Goal: Task Accomplishment & Management: Use online tool/utility

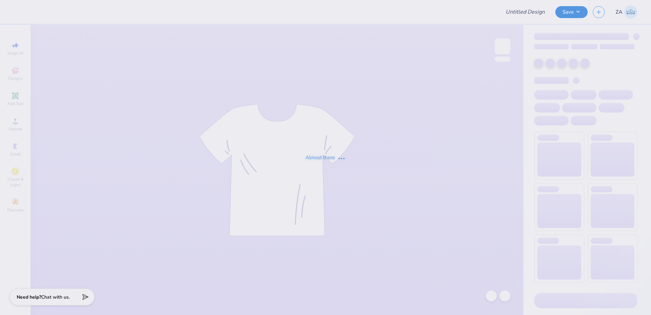
type input "AXO color me alpha chi shirt"
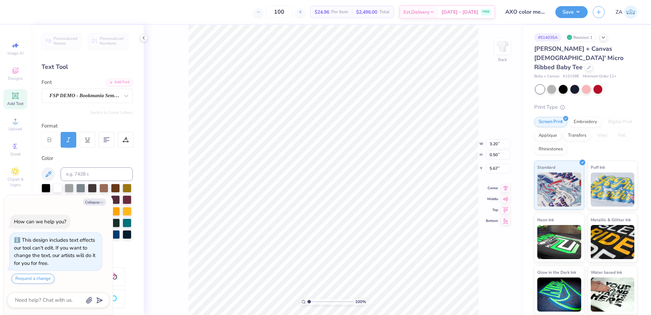
type textarea "x"
type input "7.65"
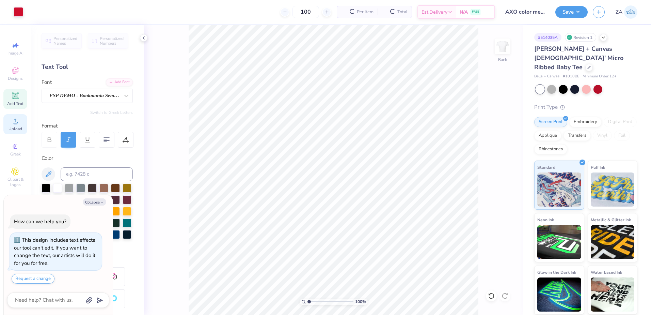
click at [17, 121] on icon at bounding box center [15, 121] width 8 height 8
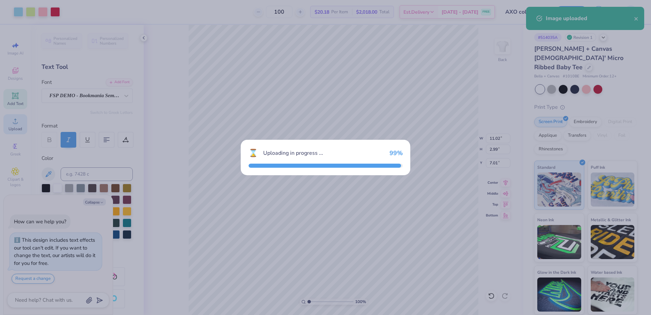
type textarea "x"
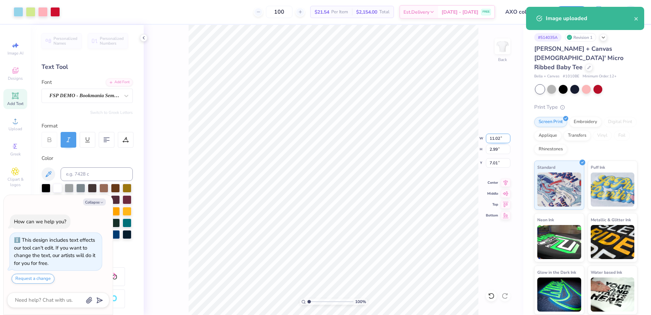
drag, startPoint x: 499, startPoint y: 138, endPoint x: 490, endPoint y: 138, distance: 9.2
click at [490, 138] on input "11.02" at bounding box center [498, 138] width 25 height 10
type input "9.00"
type textarea "x"
type input "2.44"
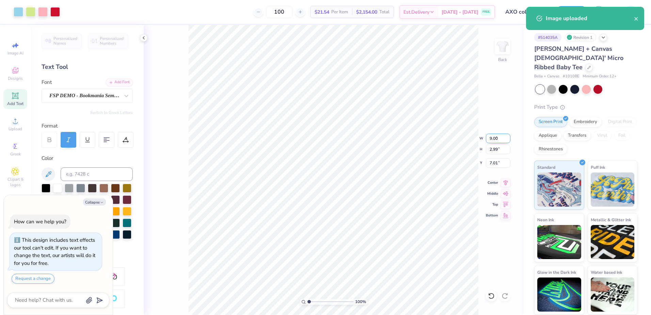
type input "7.28"
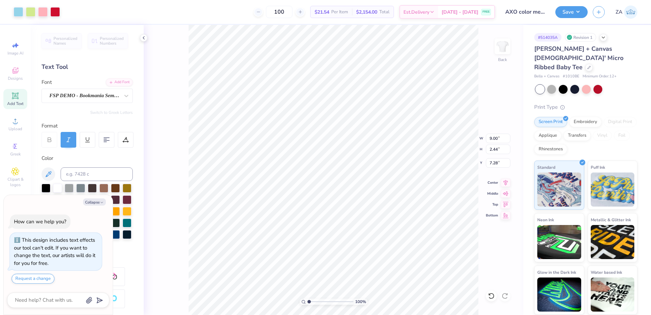
click at [451, 143] on div "100 % Back W 9.00 9.00 " H 2.44 2.44 " Y 7.28 7.28 " Center Middle Top Bottom" at bounding box center [334, 170] width 380 height 290
type textarea "x"
type input "3.00"
type textarea "x"
type input "5.79"
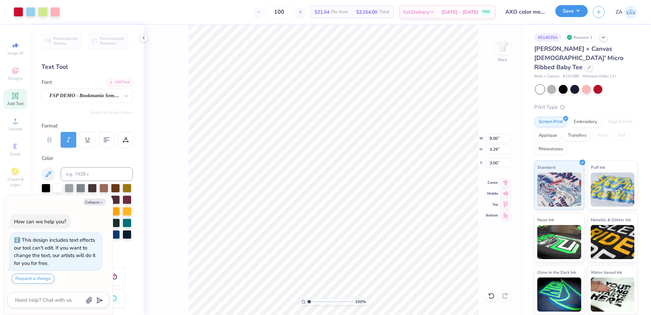
click at [567, 12] on button "Save" at bounding box center [571, 11] width 32 height 12
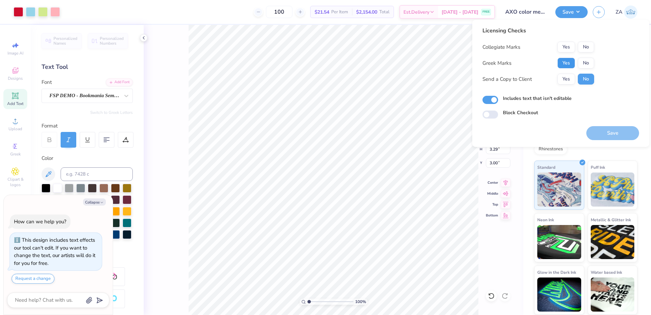
click at [563, 65] on button "Yes" at bounding box center [566, 63] width 18 height 11
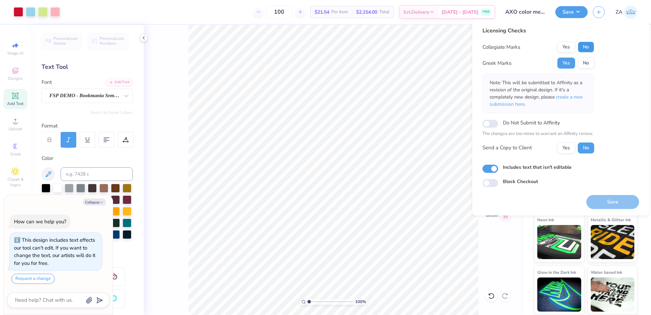
click at [585, 45] on button "No" at bounding box center [586, 47] width 16 height 11
click at [607, 203] on button "Save" at bounding box center [612, 202] width 53 height 14
type textarea "x"
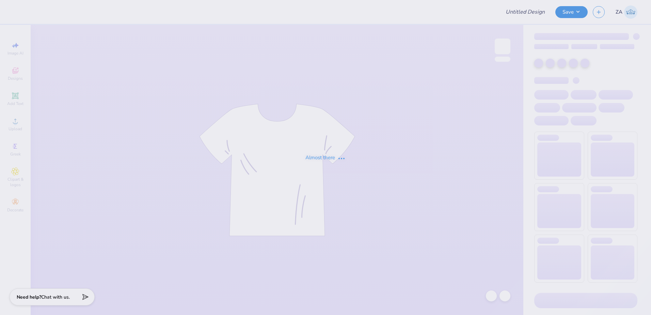
type input "White Hat"
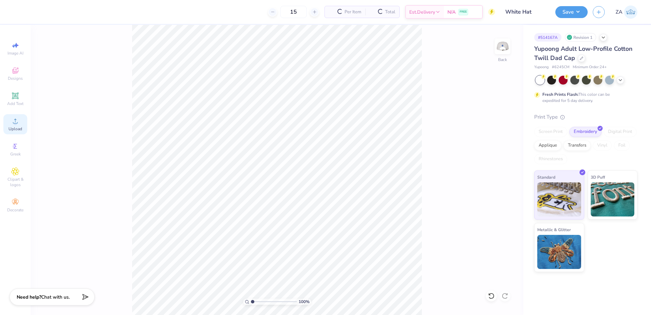
click at [15, 123] on circle at bounding box center [15, 123] width 4 height 4
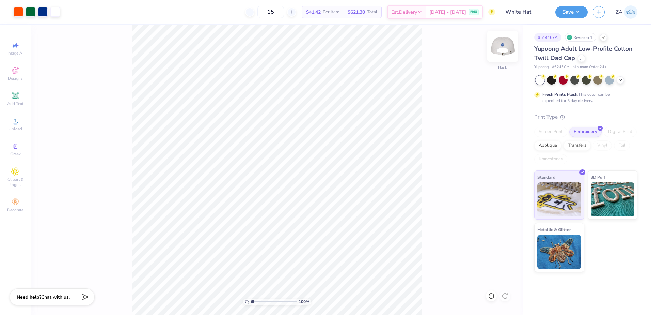
click at [508, 49] on img at bounding box center [502, 46] width 27 height 27
drag, startPoint x: 254, startPoint y: 301, endPoint x: 272, endPoint y: 295, distance: 19.3
click at [272, 298] on input "range" at bounding box center [274, 301] width 46 height 6
drag, startPoint x: 271, startPoint y: 300, endPoint x: 248, endPoint y: 299, distance: 23.2
type input "1"
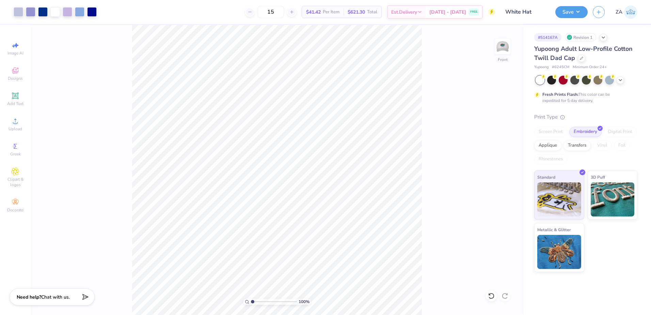
click at [251, 299] on input "range" at bounding box center [274, 301] width 46 height 6
click at [577, 144] on div "Transfers" at bounding box center [577, 144] width 27 height 10
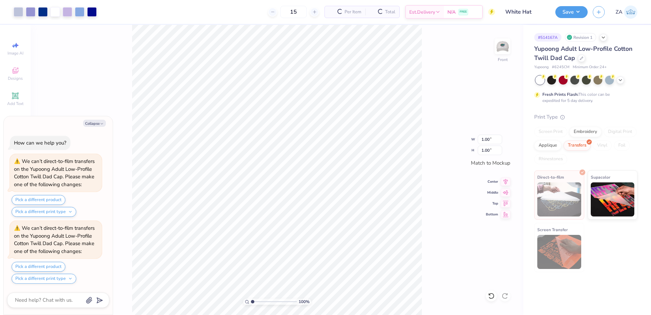
scroll to position [61, 0]
click at [610, 199] on img at bounding box center [613, 198] width 44 height 34
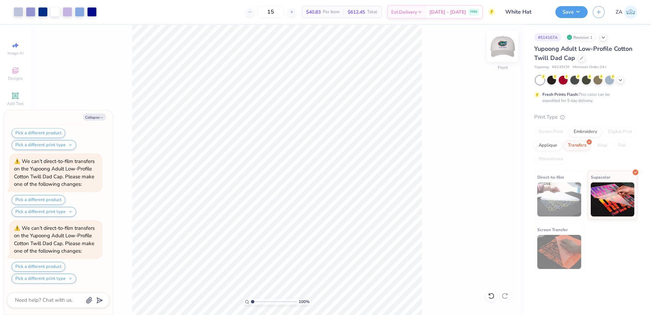
click at [505, 48] on img at bounding box center [502, 46] width 27 height 27
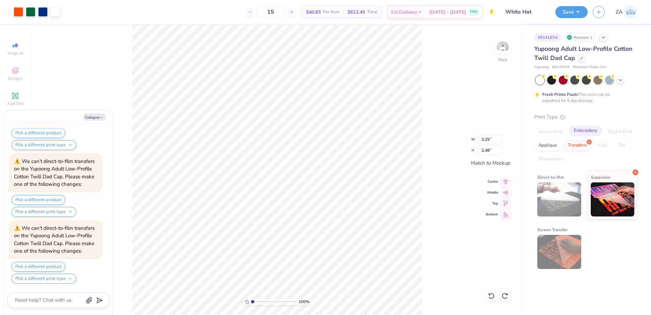
click at [582, 130] on div "Embroidery" at bounding box center [585, 131] width 32 height 10
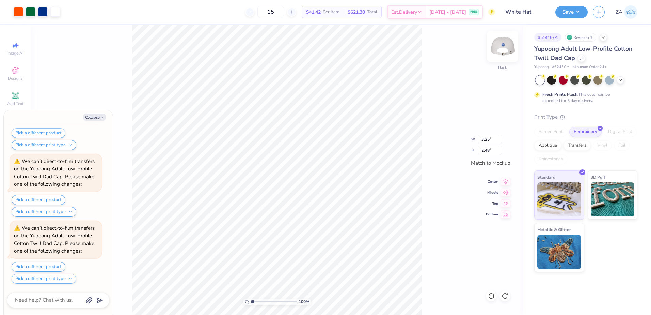
click at [499, 45] on img at bounding box center [502, 46] width 27 height 27
click at [583, 144] on div "Transfers" at bounding box center [577, 144] width 27 height 10
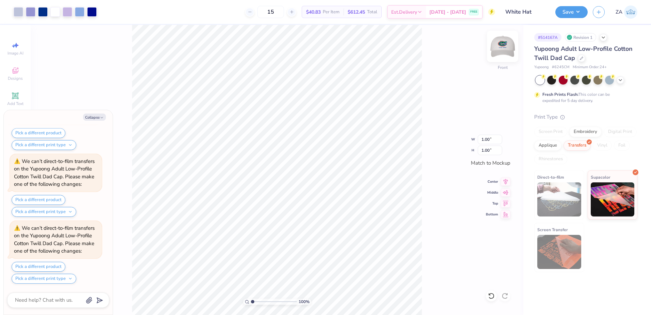
click at [504, 51] on img at bounding box center [502, 46] width 27 height 27
click at [581, 136] on div "Embroidery" at bounding box center [585, 131] width 32 height 10
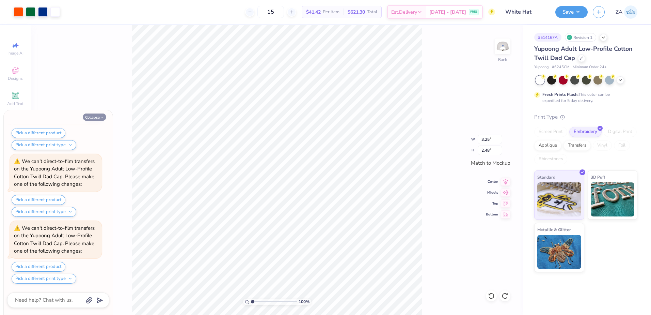
click at [103, 119] on icon "button" at bounding box center [102, 117] width 4 height 4
type textarea "x"
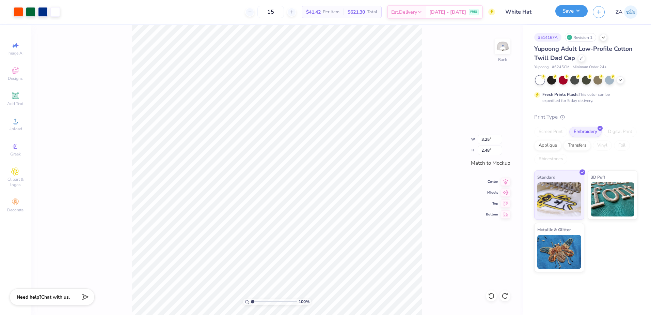
click at [568, 13] on button "Save" at bounding box center [571, 11] width 32 height 12
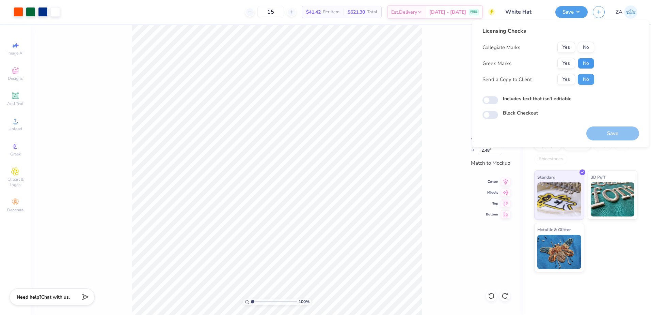
click at [580, 63] on button "No" at bounding box center [586, 63] width 16 height 11
click at [570, 47] on button "Yes" at bounding box center [566, 47] width 18 height 11
